Goal: Use online tool/utility: Utilize a website feature to perform a specific function

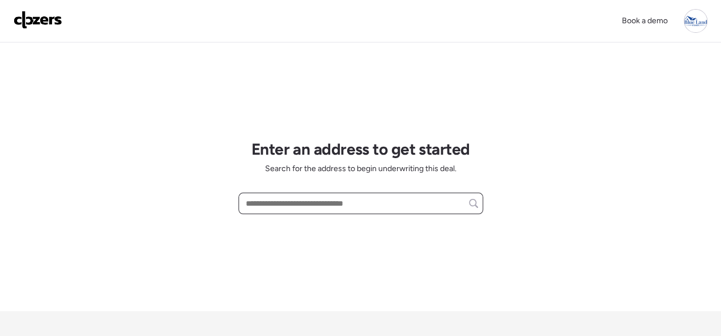
click at [321, 200] on input "text" at bounding box center [360, 203] width 234 height 16
paste input "**********"
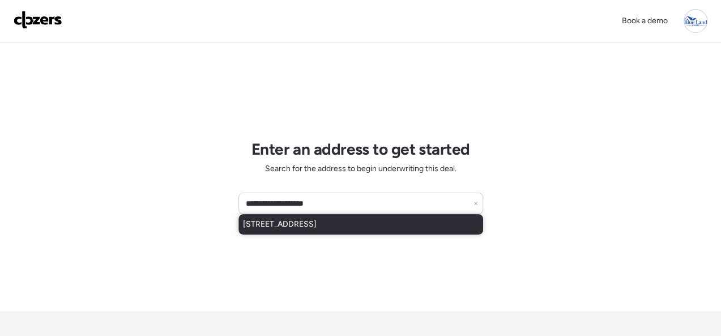
click at [316, 219] on span "[STREET_ADDRESS]" at bounding box center [280, 224] width 74 height 11
type input "**********"
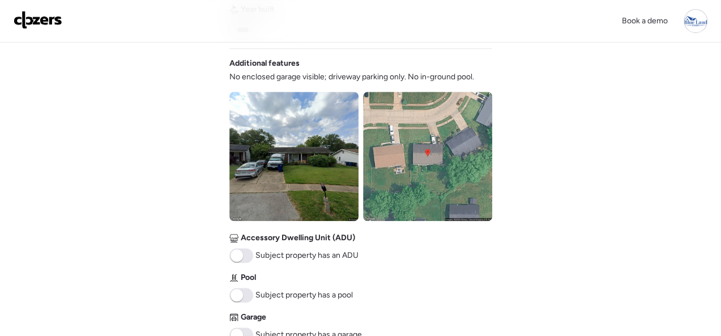
scroll to position [510, 0]
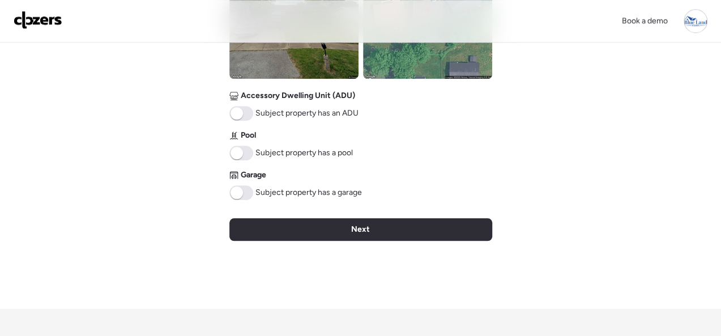
drag, startPoint x: 351, startPoint y: 232, endPoint x: 320, endPoint y: 232, distance: 30.6
click at [348, 232] on div "Next" at bounding box center [360, 229] width 263 height 23
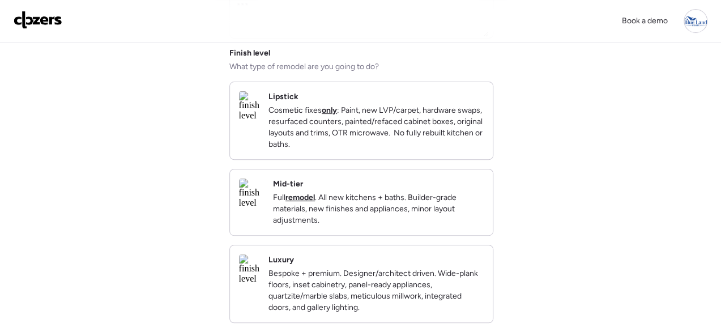
scroll to position [226, 0]
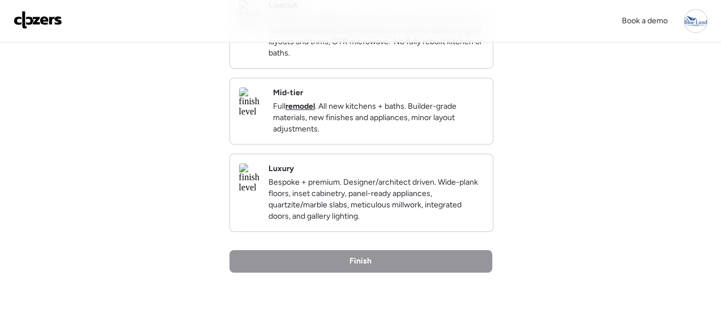
click at [431, 106] on div "Mid-tier Full remodel . All new kitchens + baths. Builder-grade materials, new …" at bounding box center [378, 111] width 211 height 48
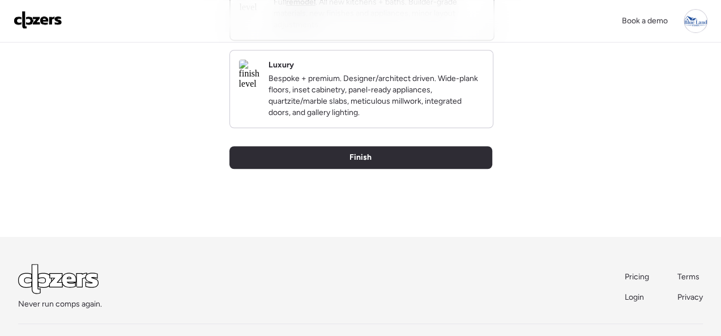
scroll to position [390, 0]
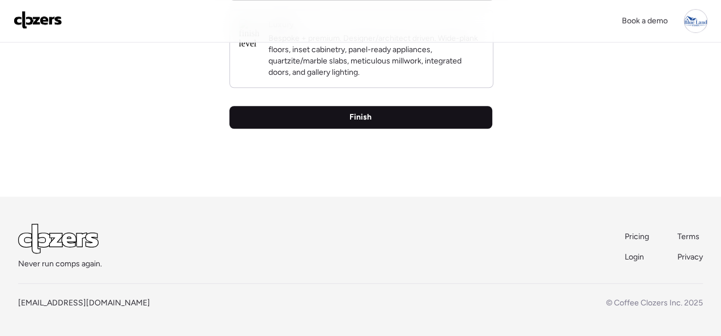
click at [364, 117] on span "Finish" at bounding box center [360, 117] width 22 height 11
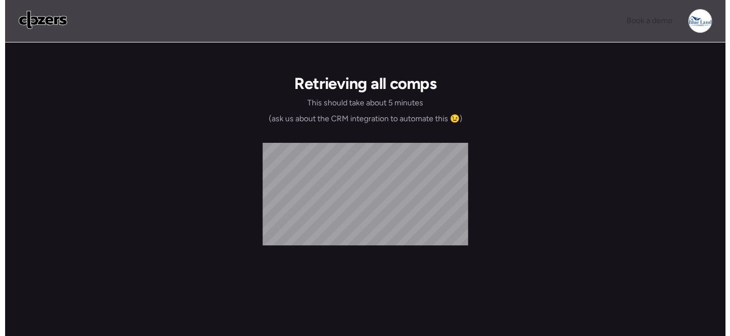
scroll to position [0, 0]
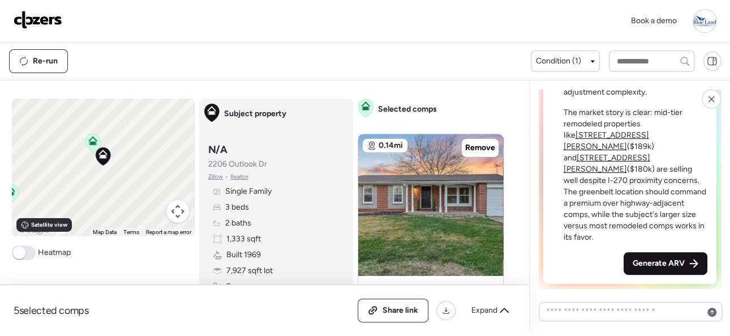
click at [656, 262] on span "Generate ARV" at bounding box center [659, 263] width 52 height 11
